Goal: Find contact information: Obtain details needed to contact an individual or organization

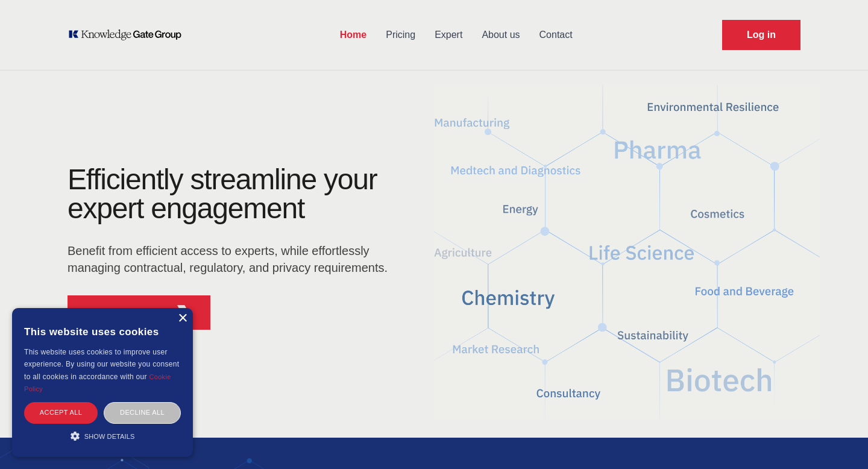
click at [183, 321] on div "×" at bounding box center [182, 318] width 9 height 9
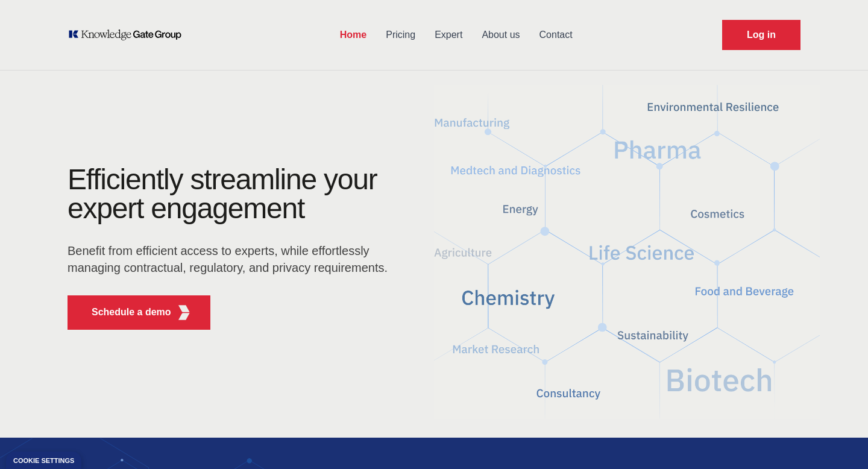
click at [408, 34] on link "Pricing" at bounding box center [400, 34] width 49 height 31
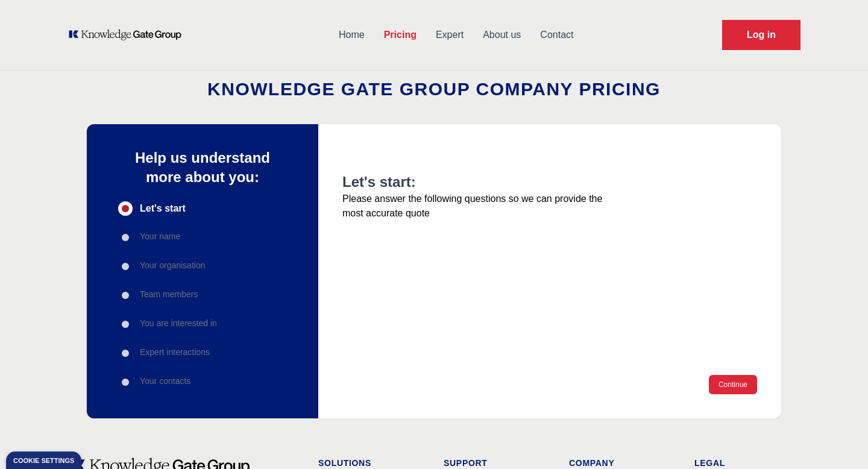
click at [452, 36] on link "Expert" at bounding box center [449, 34] width 47 height 31
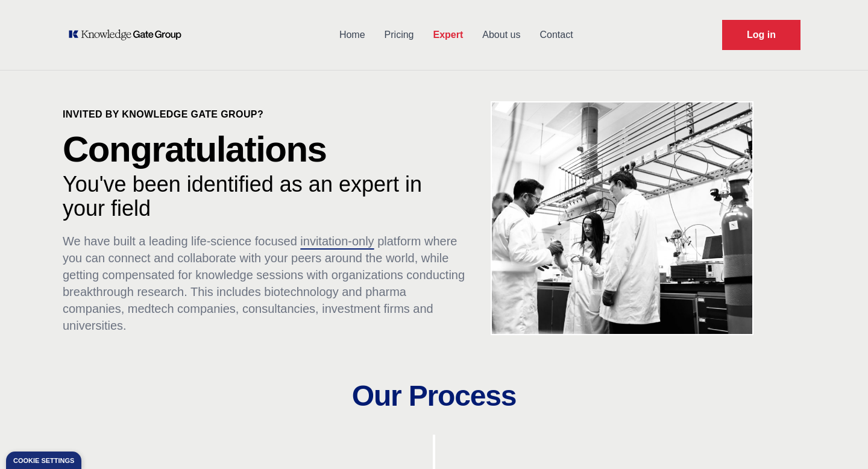
click at [503, 32] on link "About us" at bounding box center [501, 34] width 57 height 31
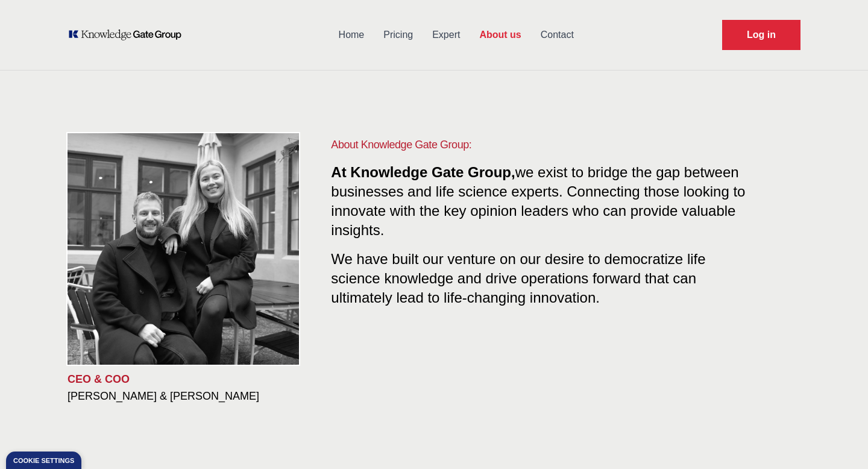
click at [562, 42] on link "Contact" at bounding box center [557, 34] width 52 height 31
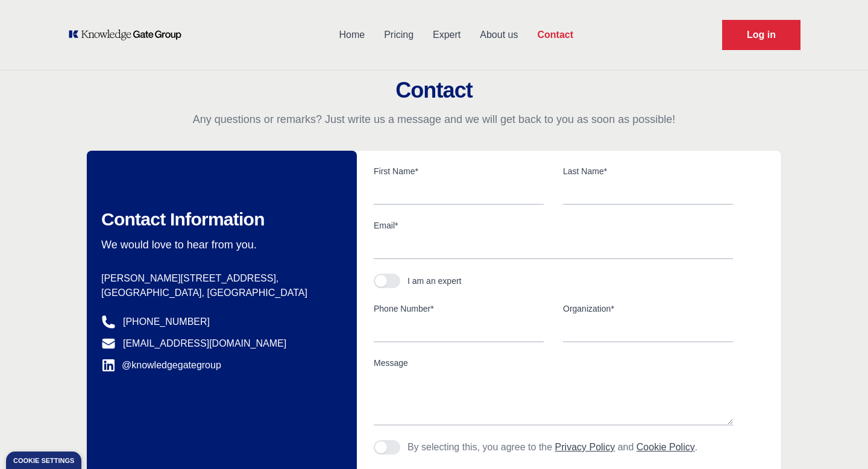
click at [507, 33] on link "About us" at bounding box center [498, 34] width 57 height 31
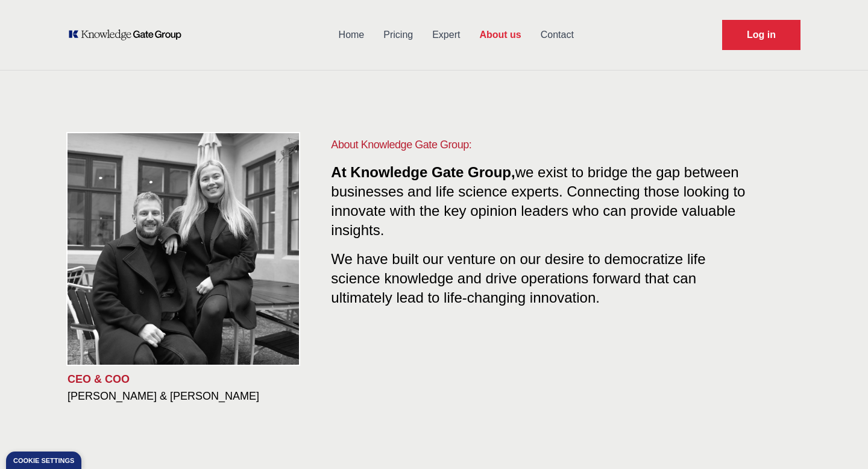
scroll to position [4, 0]
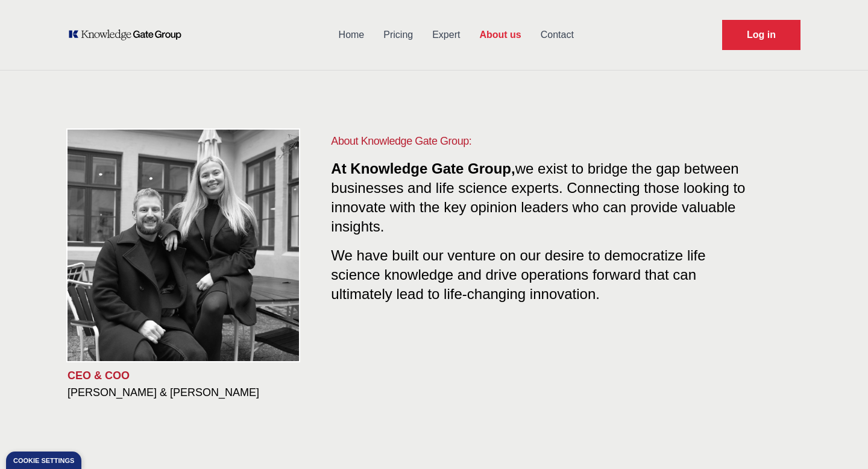
click at [561, 34] on link "Contact" at bounding box center [557, 34] width 52 height 31
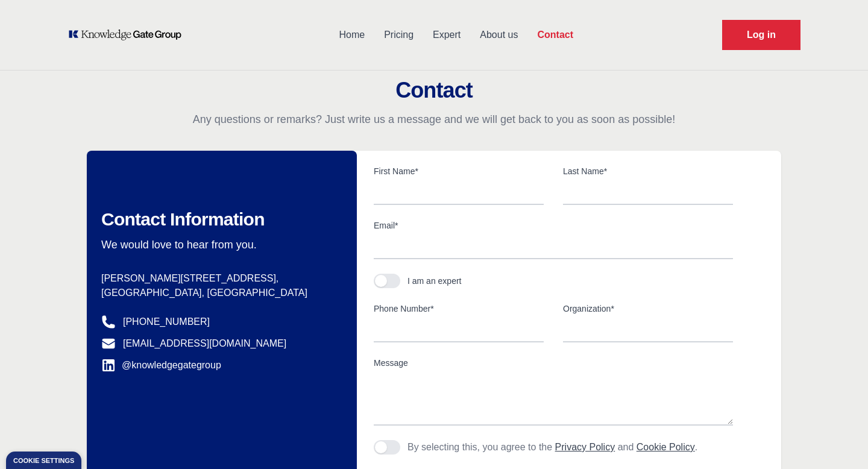
click at [499, 40] on link "About us" at bounding box center [498, 34] width 57 height 31
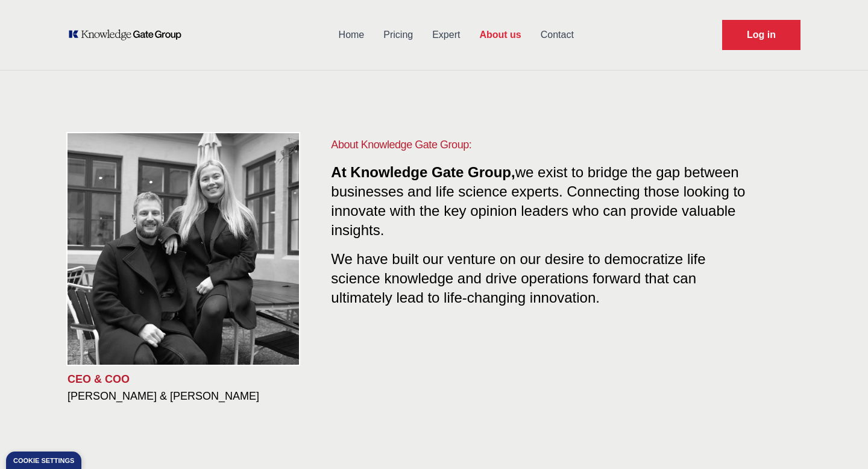
click at [564, 37] on link "Contact" at bounding box center [557, 34] width 52 height 31
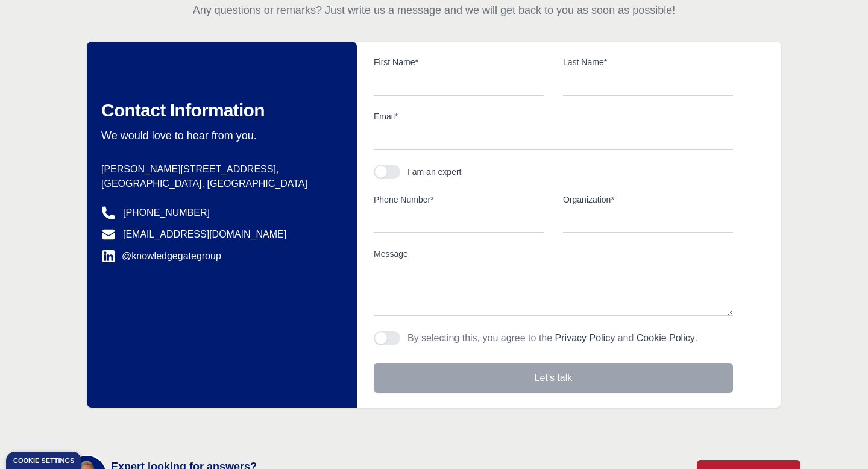
scroll to position [102, 0]
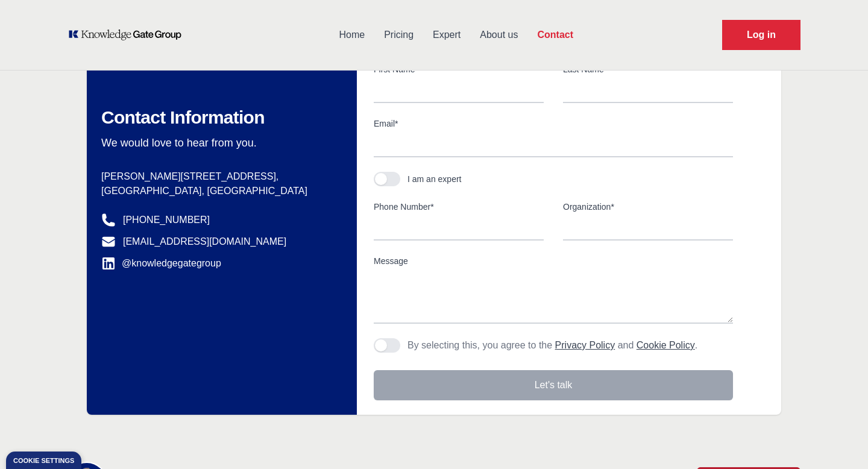
click at [196, 192] on p "[GEOGRAPHIC_DATA], [GEOGRAPHIC_DATA]" at bounding box center [214, 191] width 227 height 14
click at [236, 200] on dl "Postal address [PERSON_NAME][STREET_ADDRESS] Phone number [PHONE_NUMBER] Email …" at bounding box center [214, 219] width 227 height 101
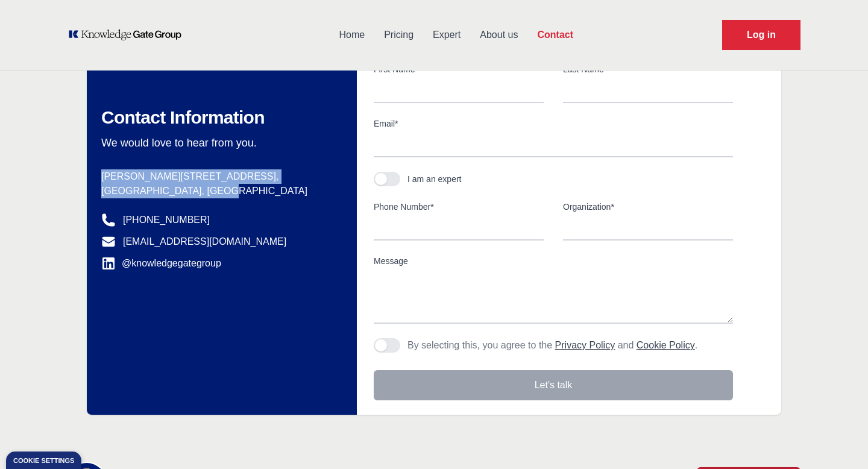
drag, startPoint x: 229, startPoint y: 192, endPoint x: 89, endPoint y: 181, distance: 140.4
click at [89, 181] on div "Contact Information We would love to hear from you. Postal address [PERSON_NAME…" at bounding box center [222, 232] width 270 height 366
copy dd "[PERSON_NAME][STREET_ADDRESS]"
